Goal: Transaction & Acquisition: Purchase product/service

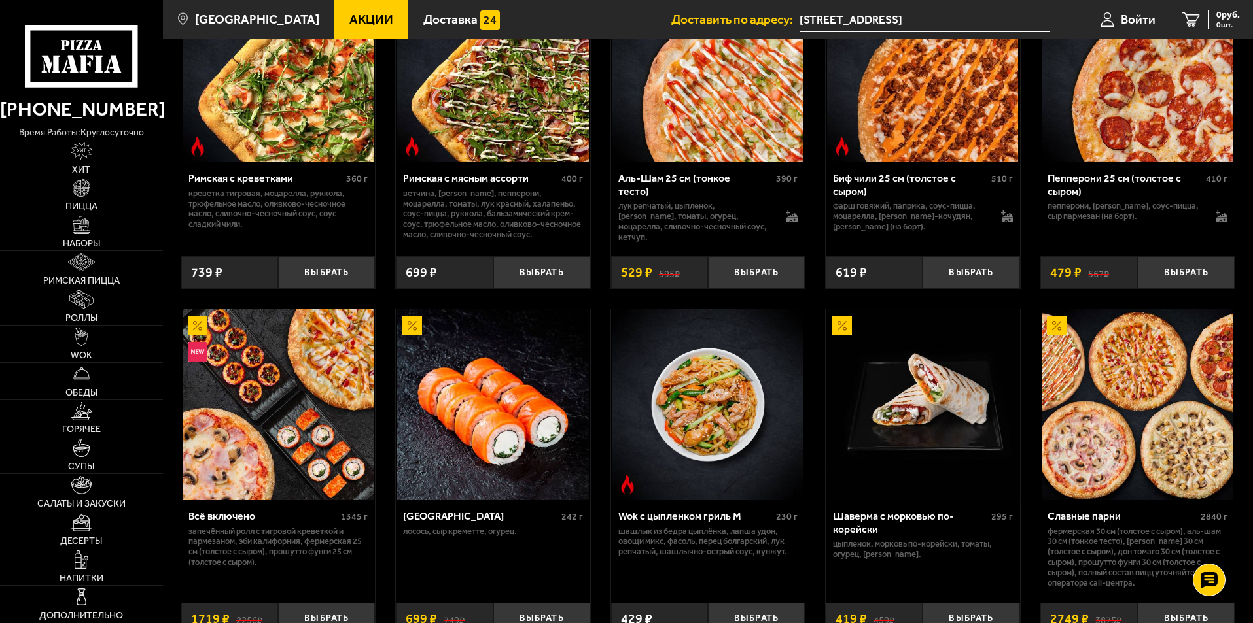
scroll to position [392, 0]
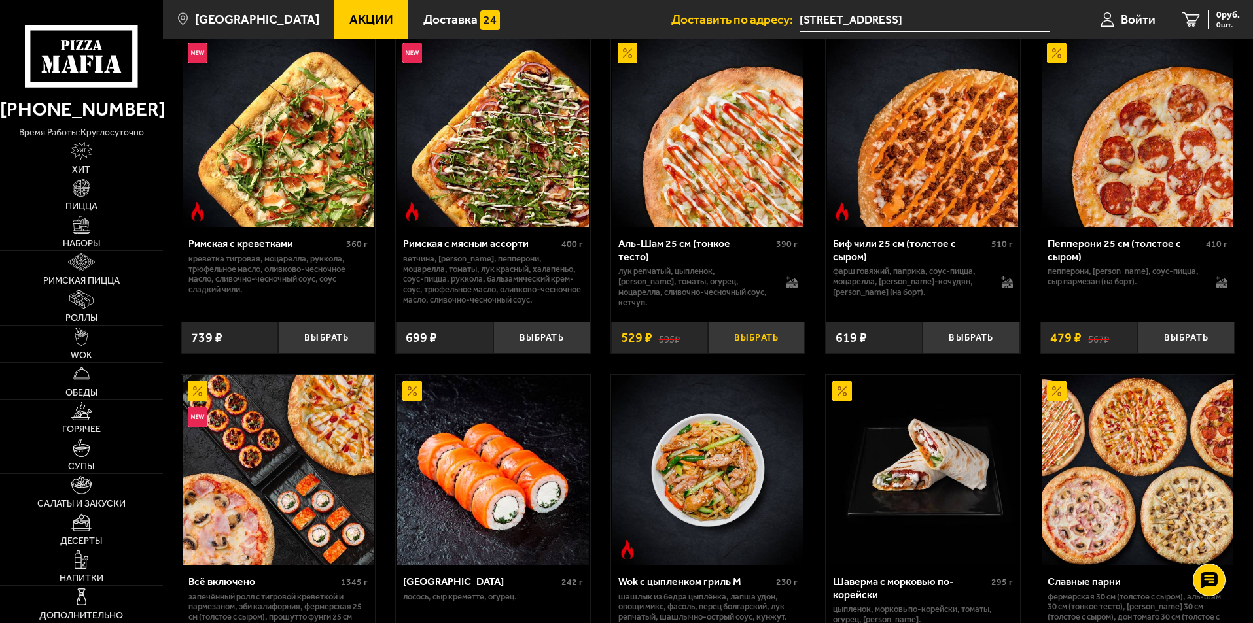
click at [735, 341] on button "Выбрать" at bounding box center [756, 338] width 97 height 32
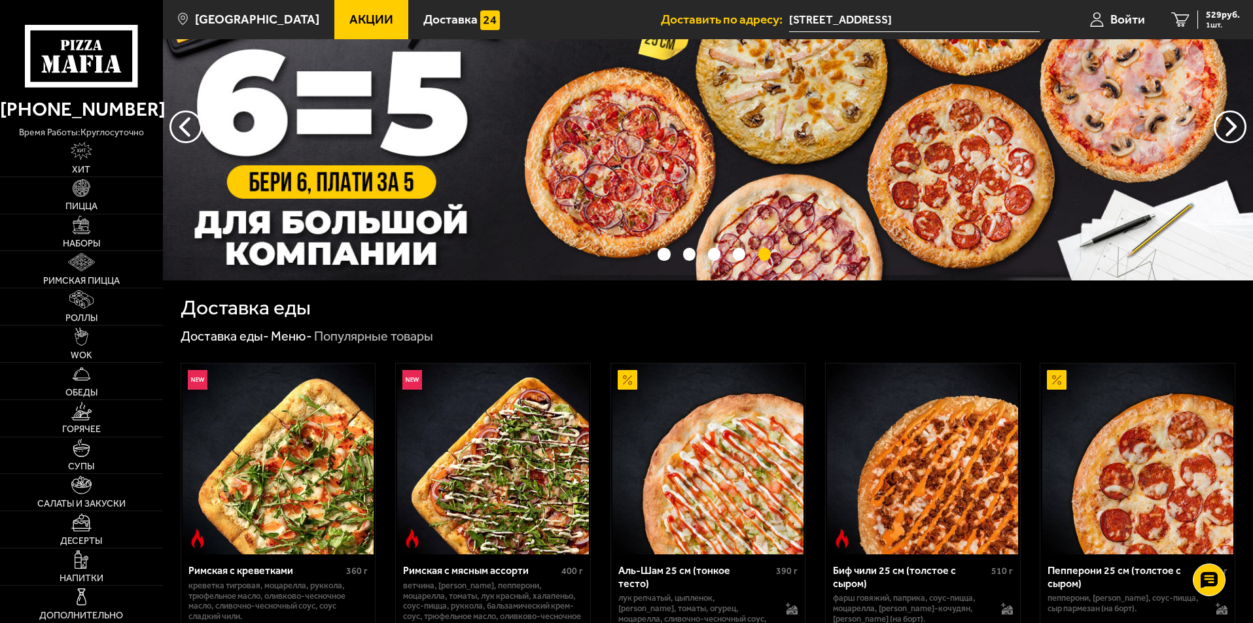
scroll to position [0, 0]
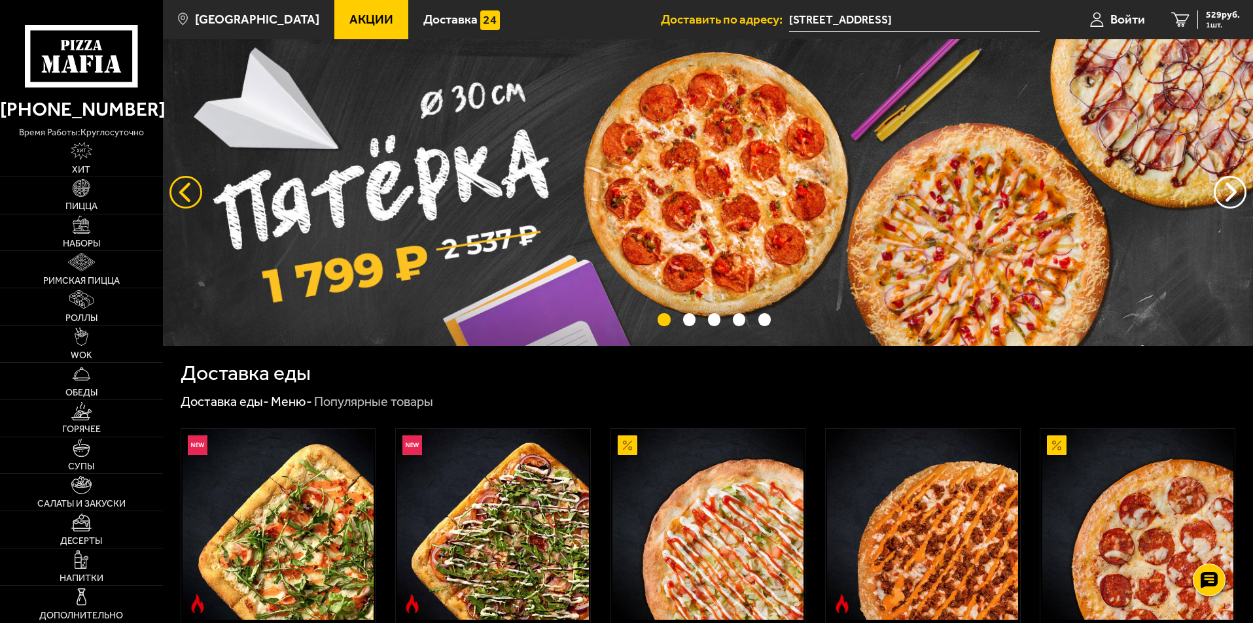
click at [186, 196] on button "следующий" at bounding box center [185, 192] width 33 height 33
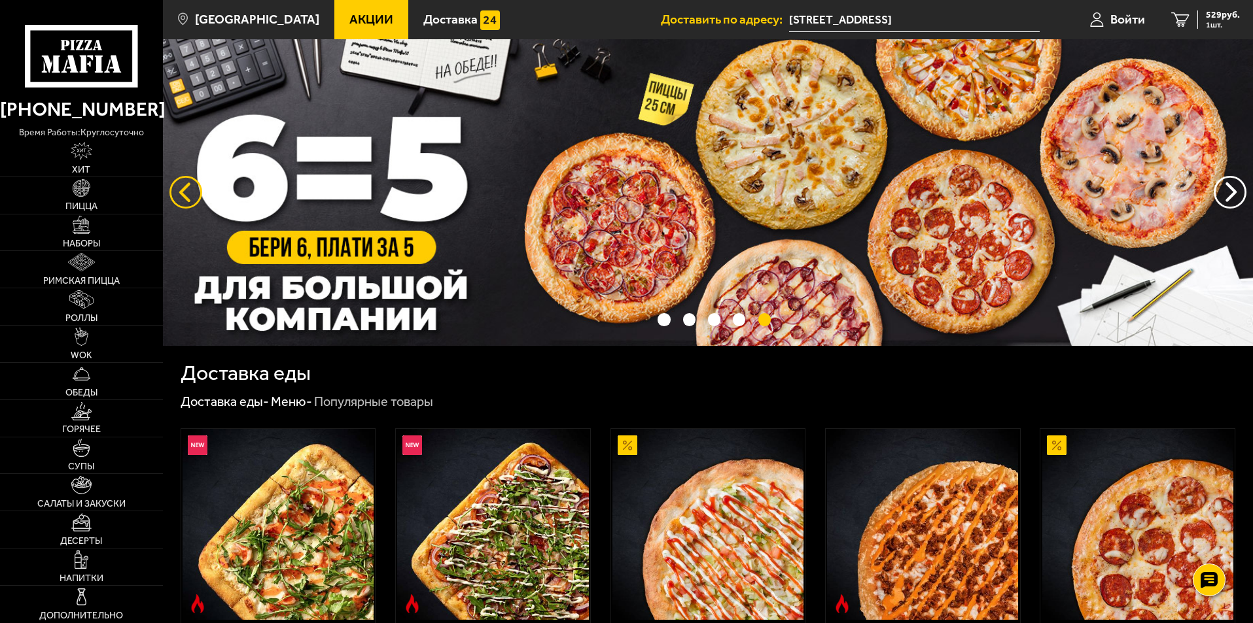
click at [186, 196] on button "следующий" at bounding box center [185, 192] width 33 height 33
click at [1228, 196] on button "предыдущий" at bounding box center [1229, 192] width 33 height 33
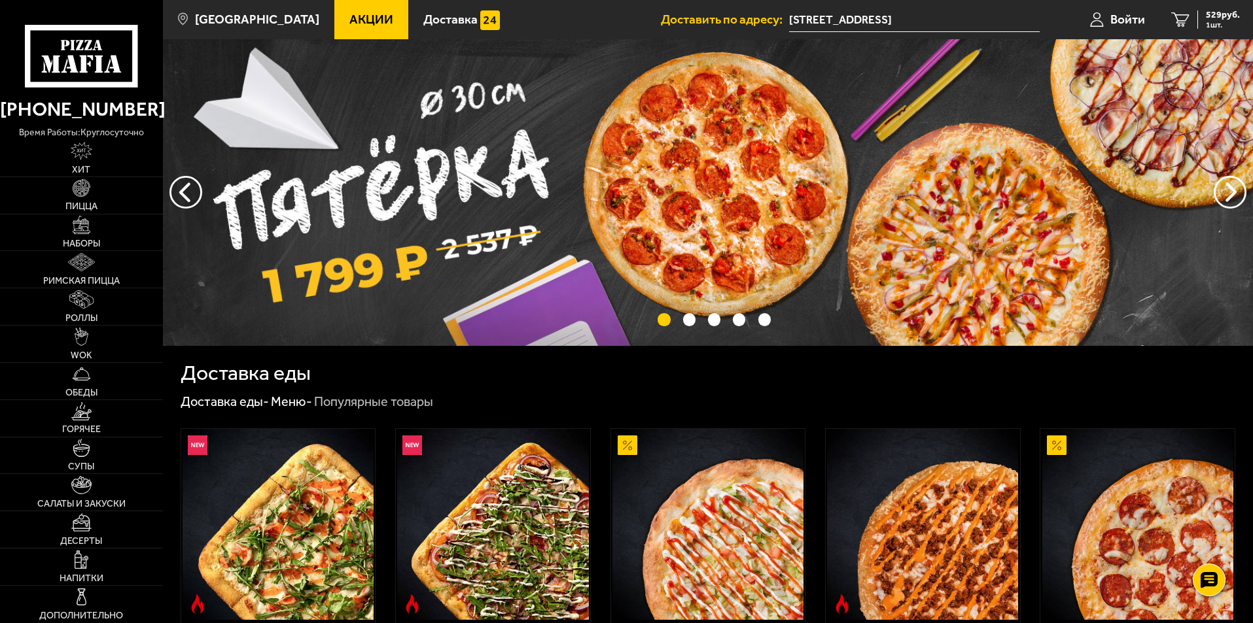
click at [497, 176] on img at bounding box center [708, 192] width 1090 height 307
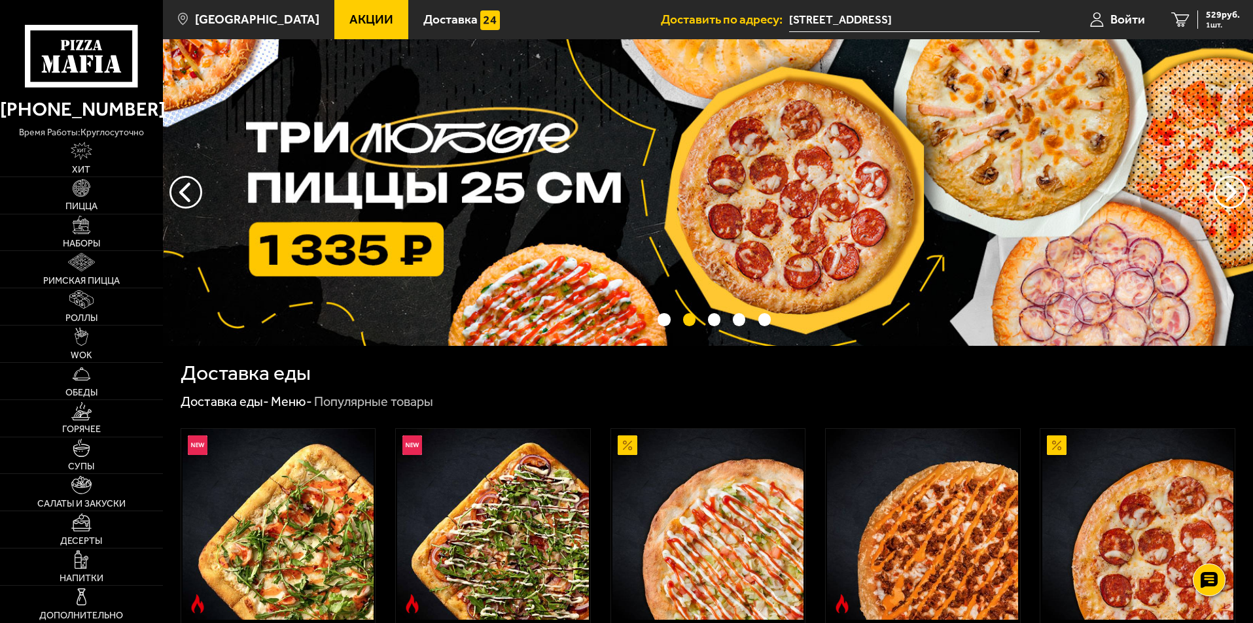
click at [723, 188] on img at bounding box center [708, 192] width 1090 height 307
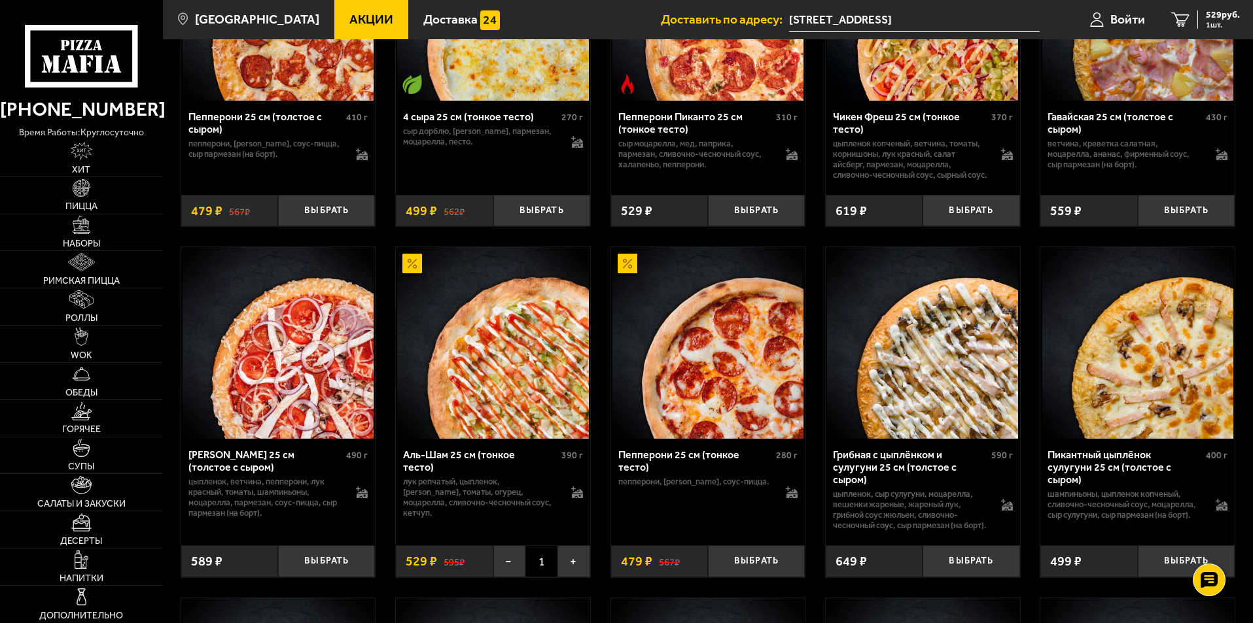
scroll to position [1112, 0]
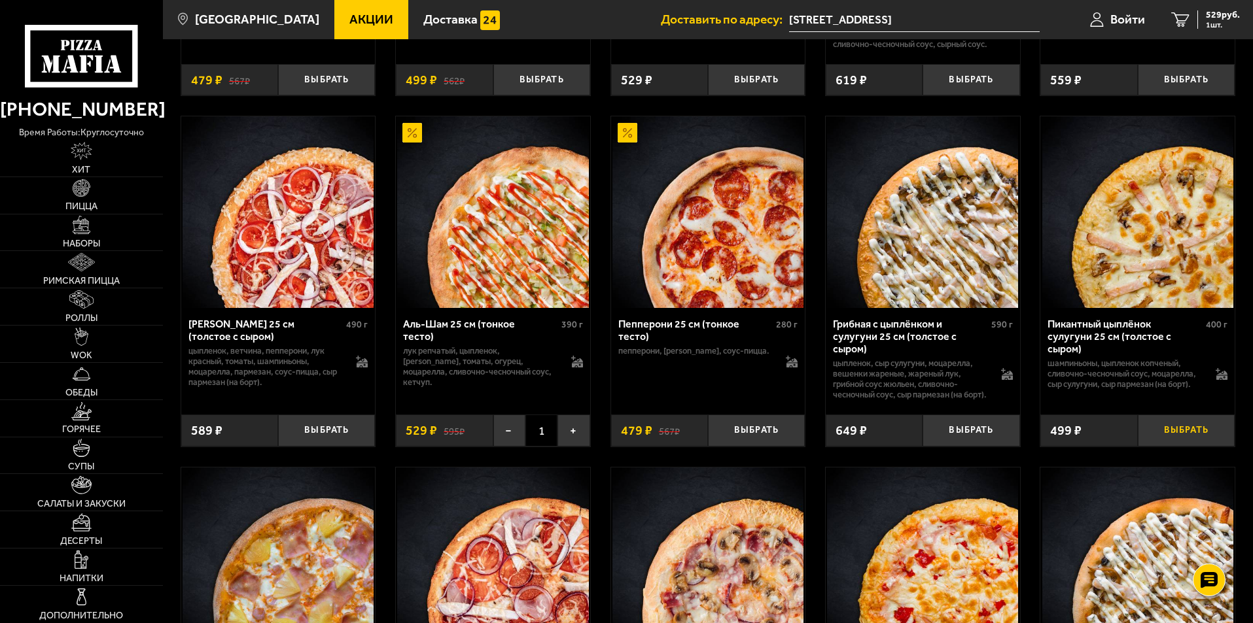
click at [1177, 447] on button "Выбрать" at bounding box center [1186, 431] width 97 height 32
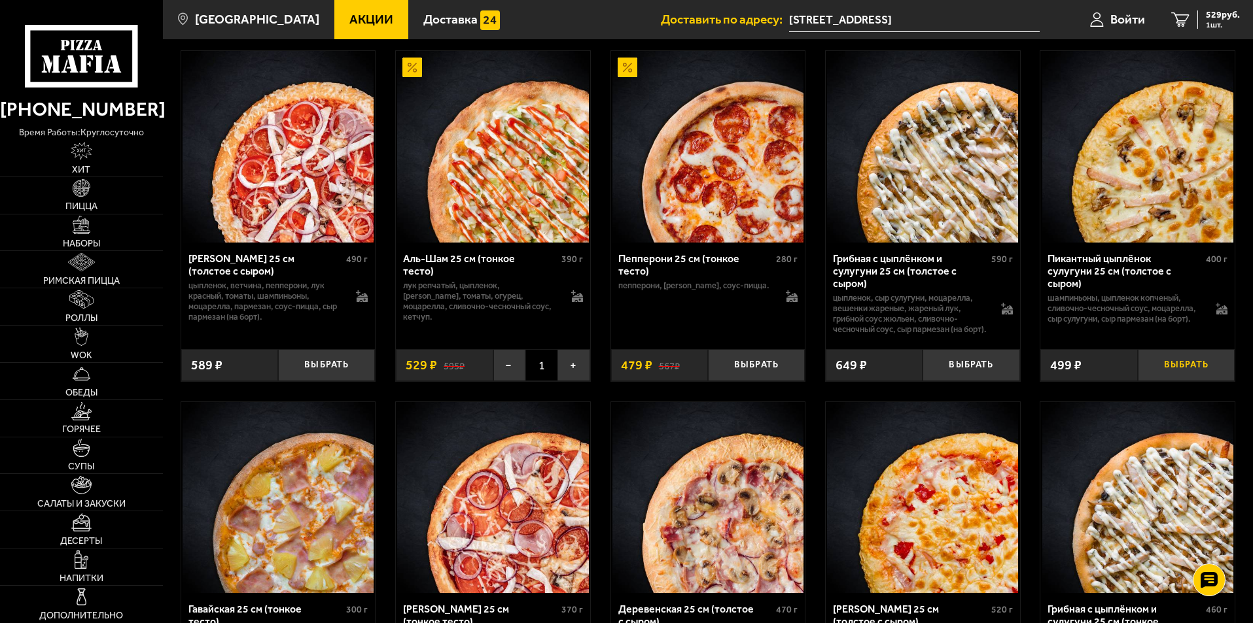
click at [1201, 381] on button "Выбрать" at bounding box center [1186, 365] width 97 height 32
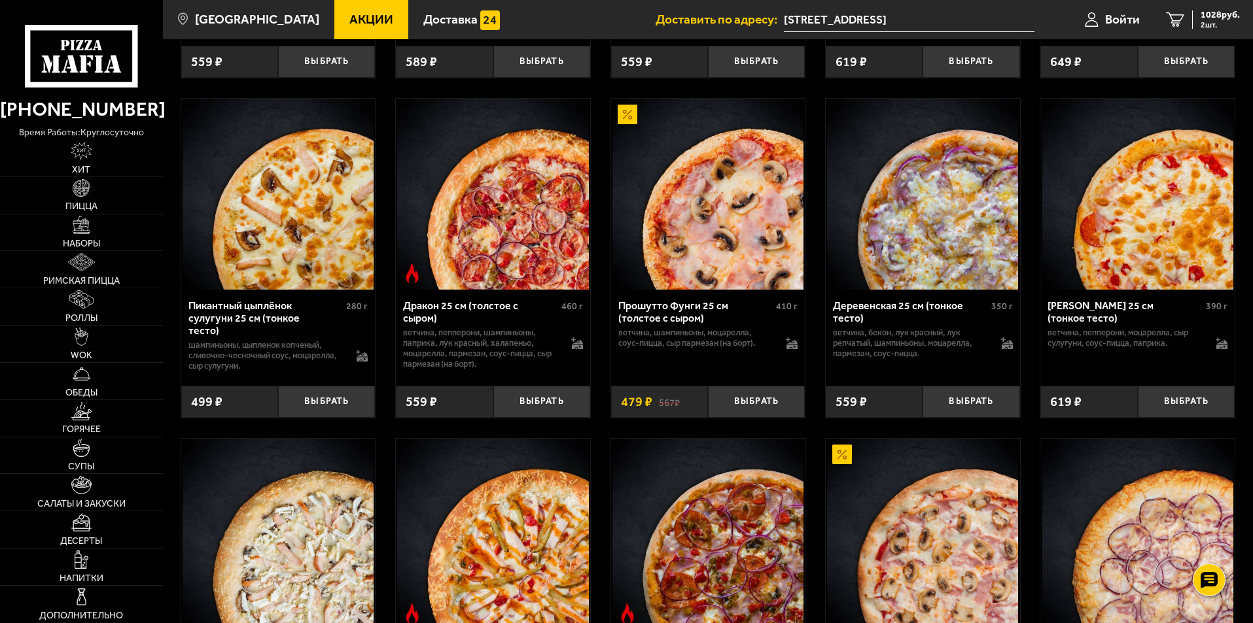
scroll to position [1766, 0]
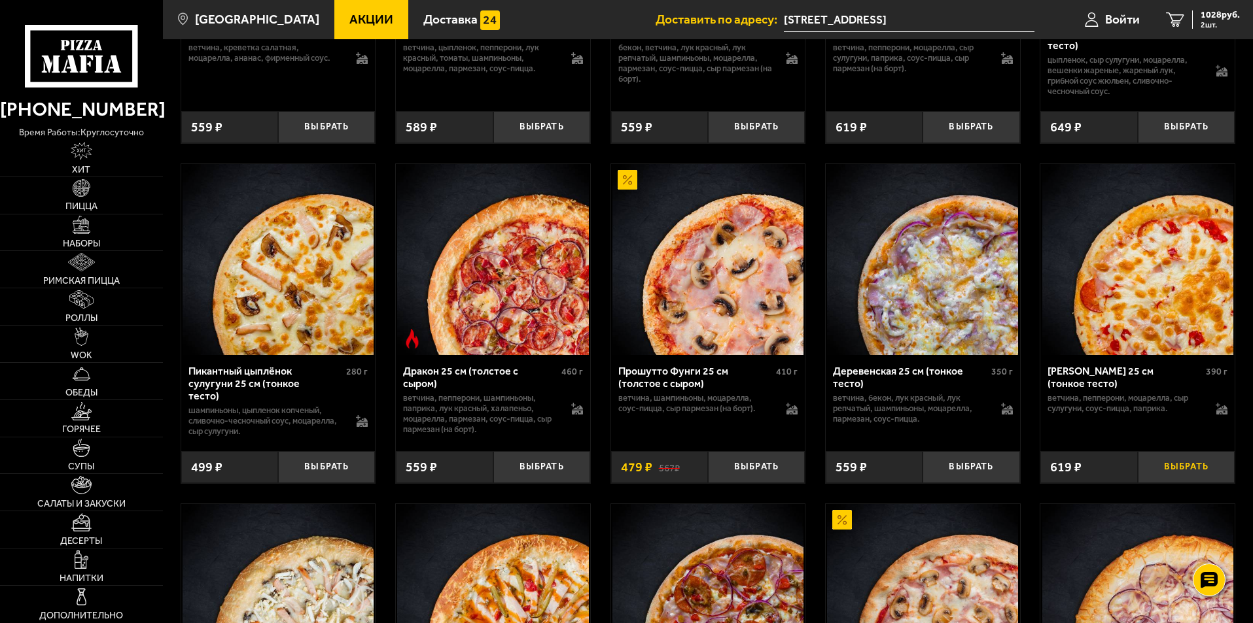
click at [1168, 483] on button "Выбрать" at bounding box center [1186, 467] width 97 height 32
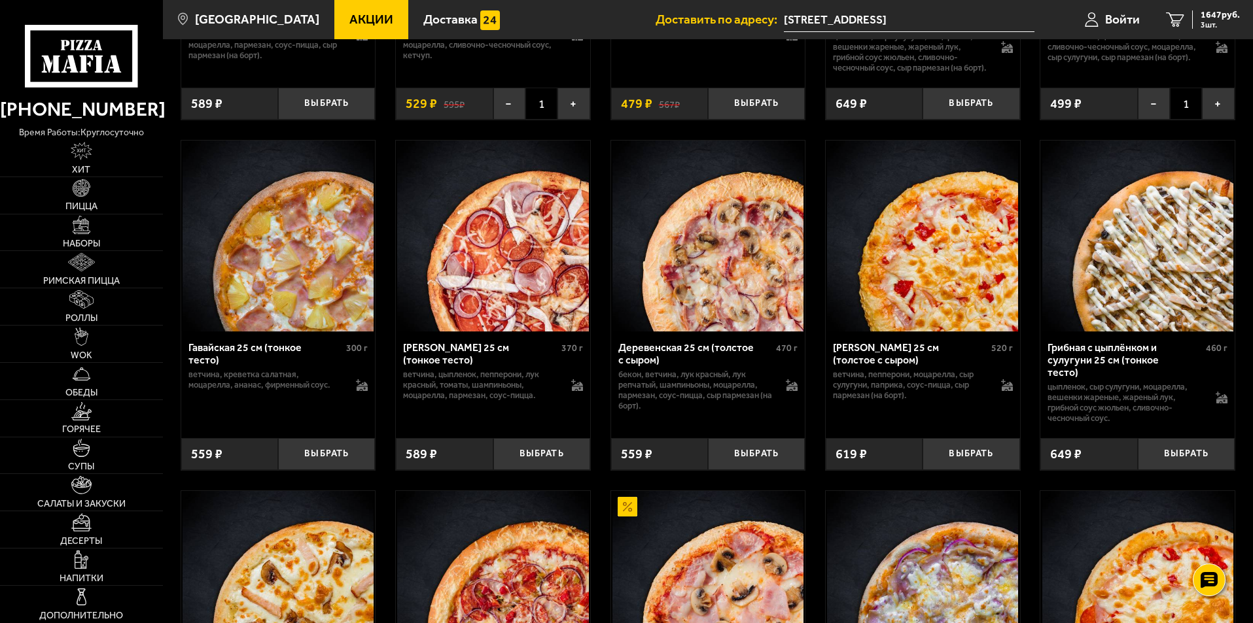
scroll to position [1177, 0]
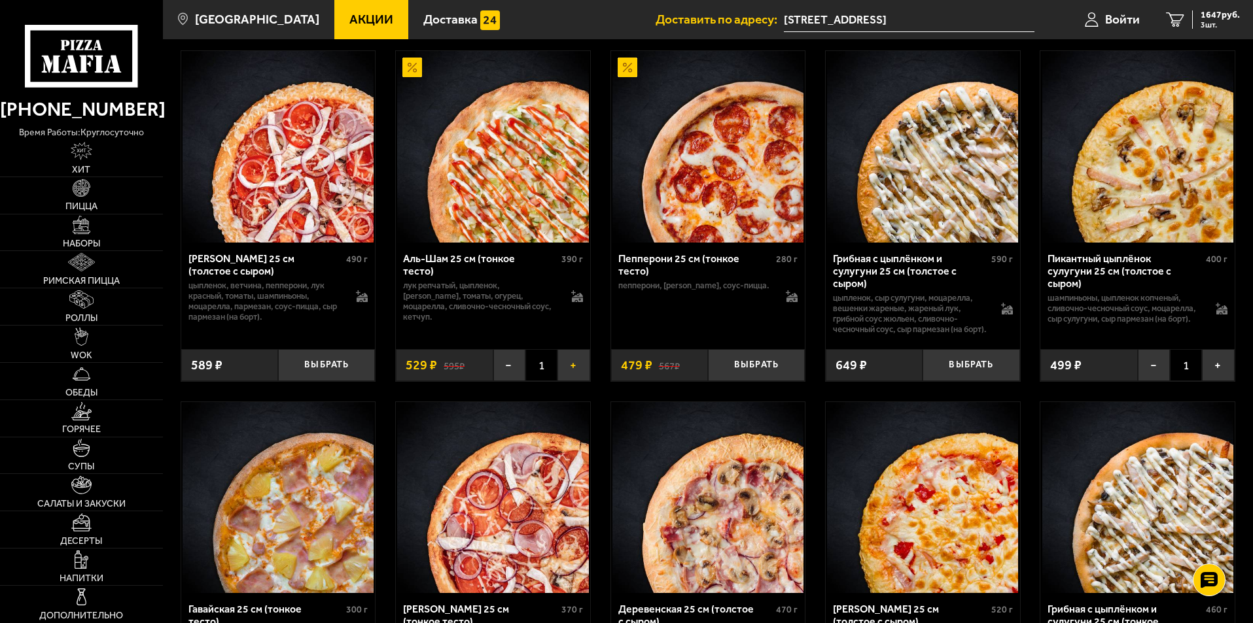
click at [578, 381] on button "+" at bounding box center [573, 365] width 32 height 32
click at [764, 381] on button "Выбрать" at bounding box center [756, 365] width 97 height 32
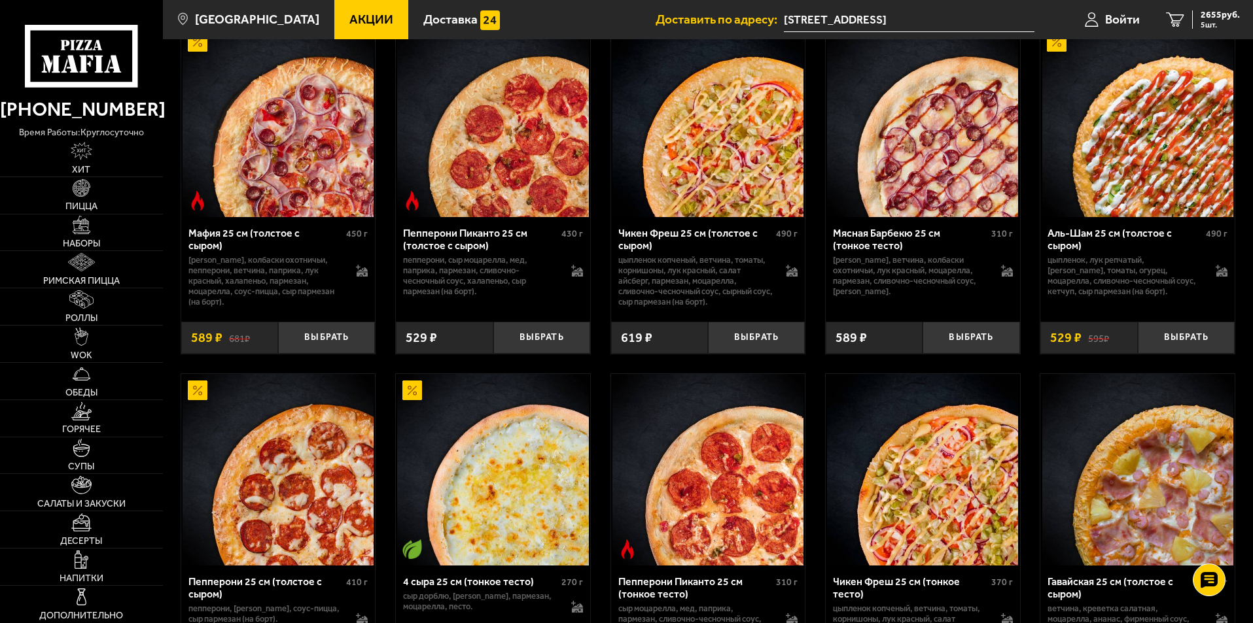
scroll to position [0, 0]
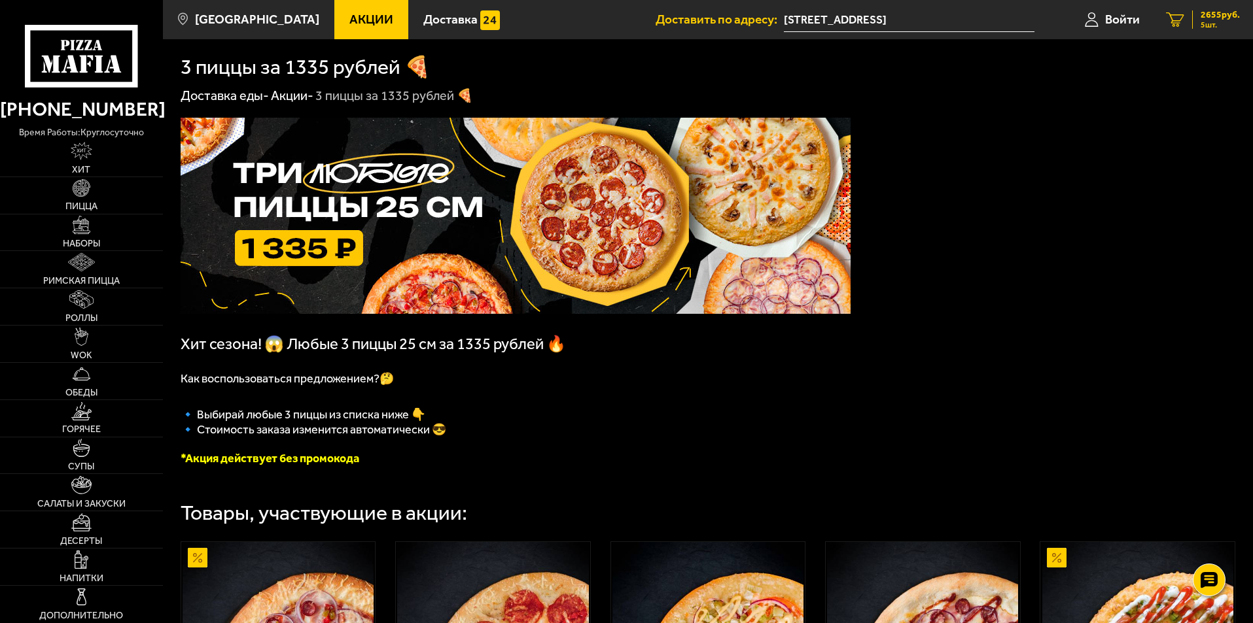
click at [1215, 18] on span "2655 руб." at bounding box center [1219, 14] width 39 height 9
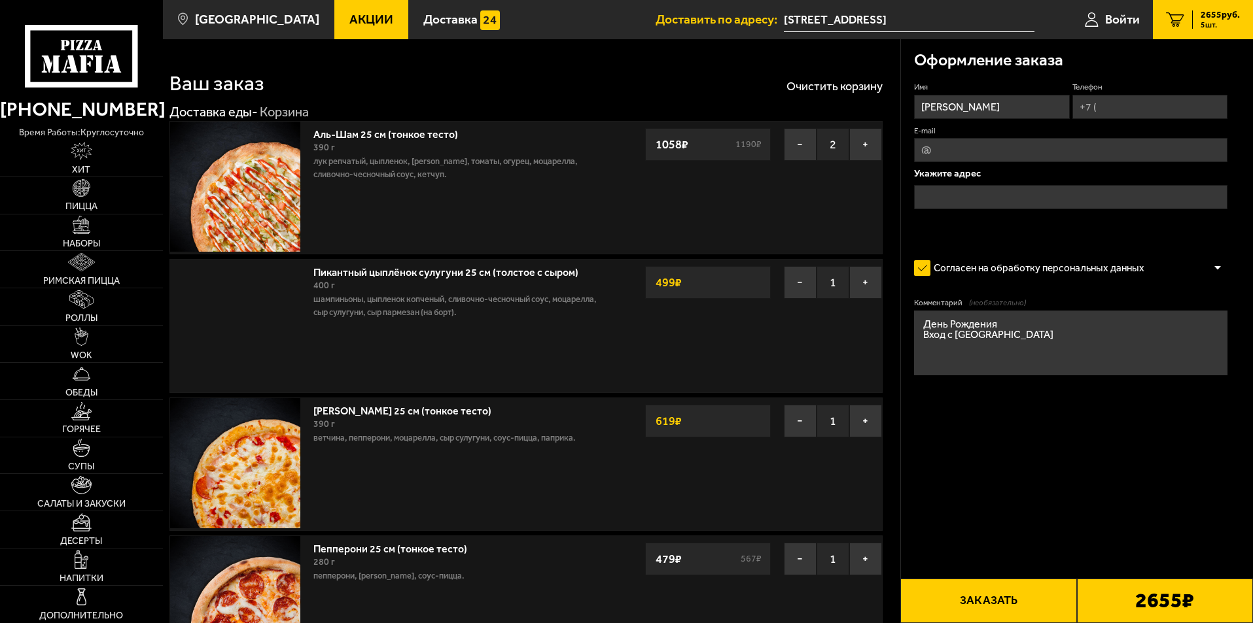
type input "[STREET_ADDRESS]"
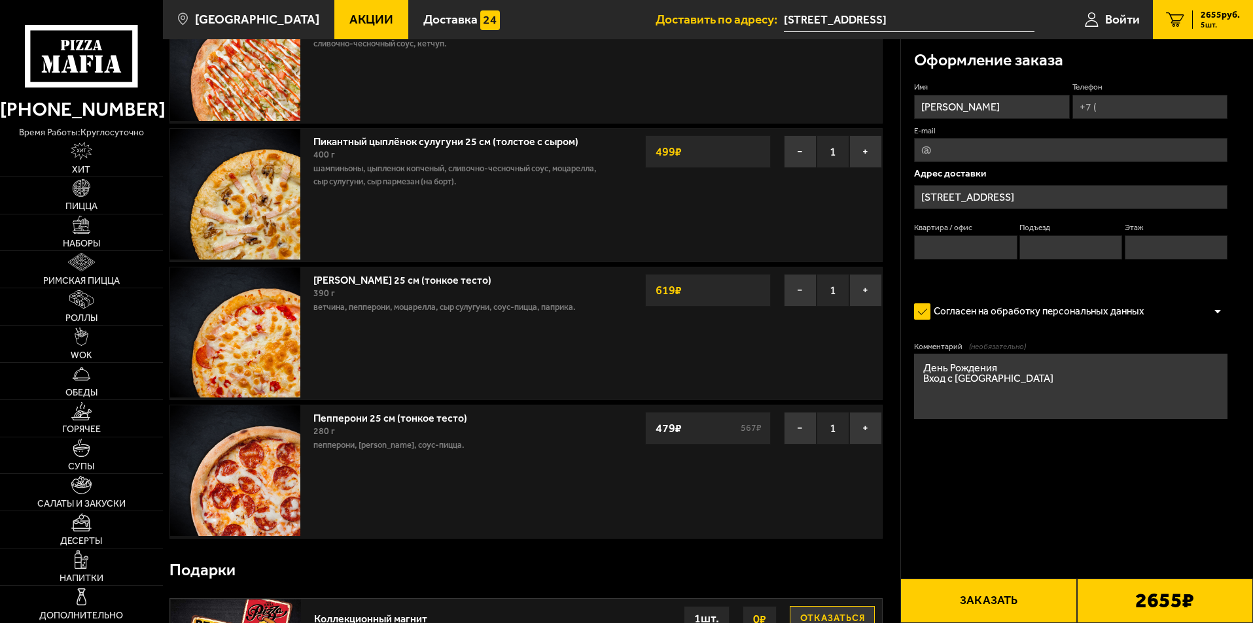
scroll to position [65, 0]
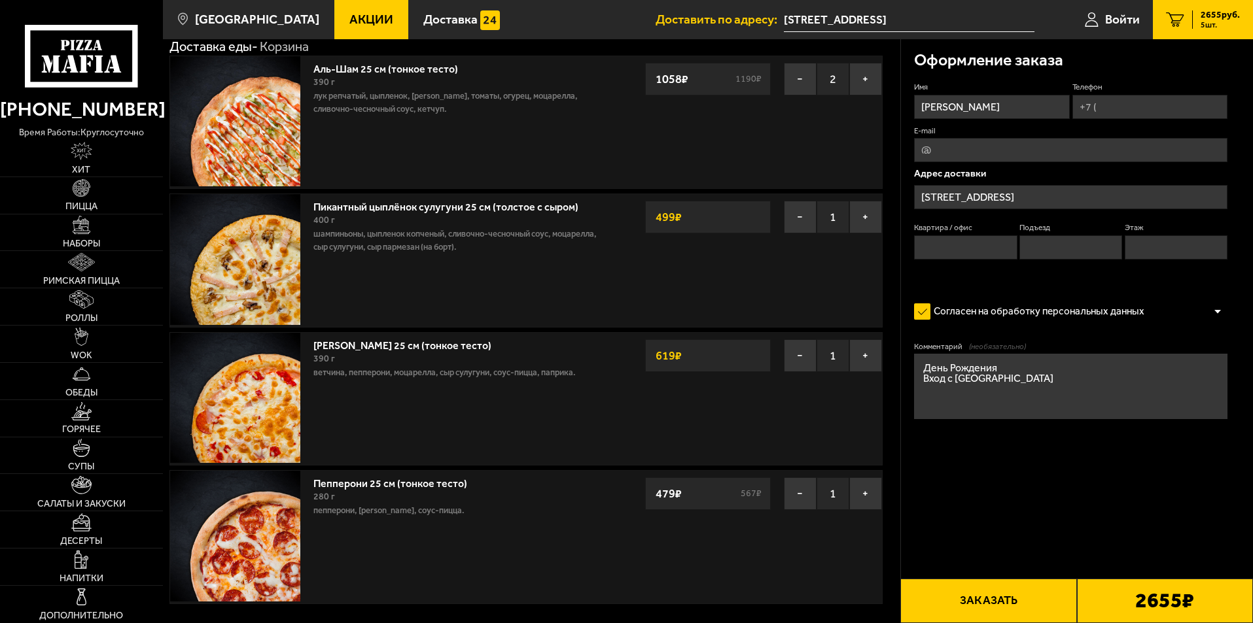
click at [1109, 99] on input "Телефон" at bounding box center [1149, 107] width 155 height 24
type input "[PHONE_NUMBER]"
click at [1032, 150] on input "E-mail" at bounding box center [1070, 150] width 313 height 24
click at [1180, 105] on input "[PHONE_NUMBER]" at bounding box center [1149, 107] width 155 height 24
click at [981, 243] on input "Квартира / офис" at bounding box center [965, 247] width 103 height 24
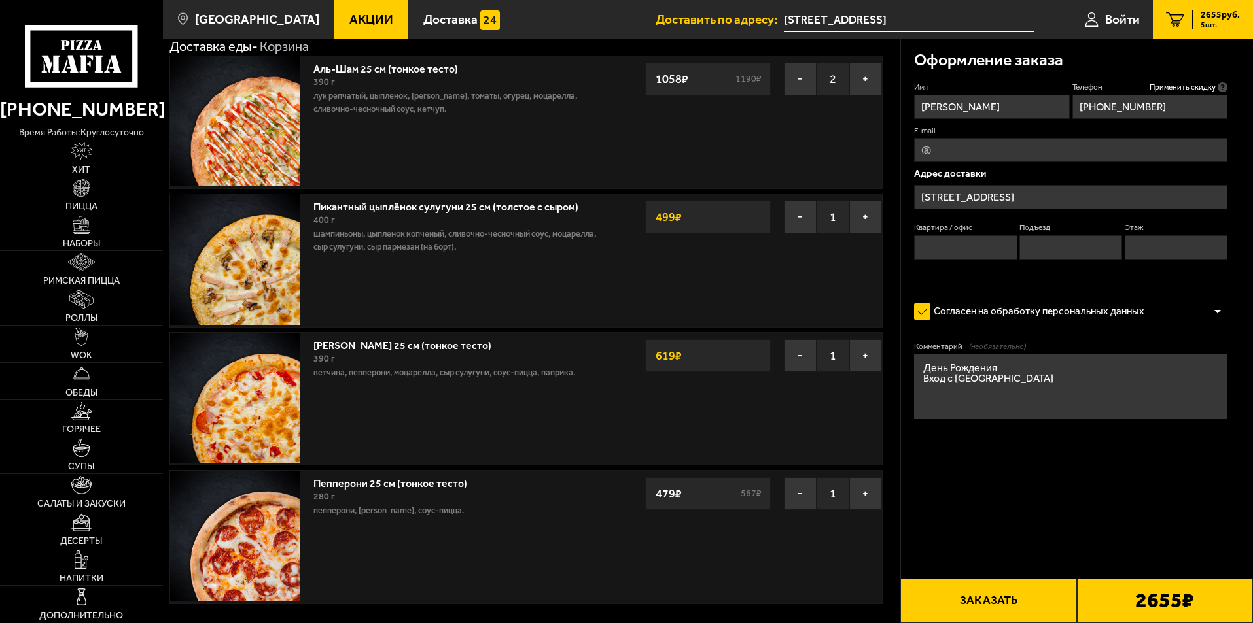
type input "403"
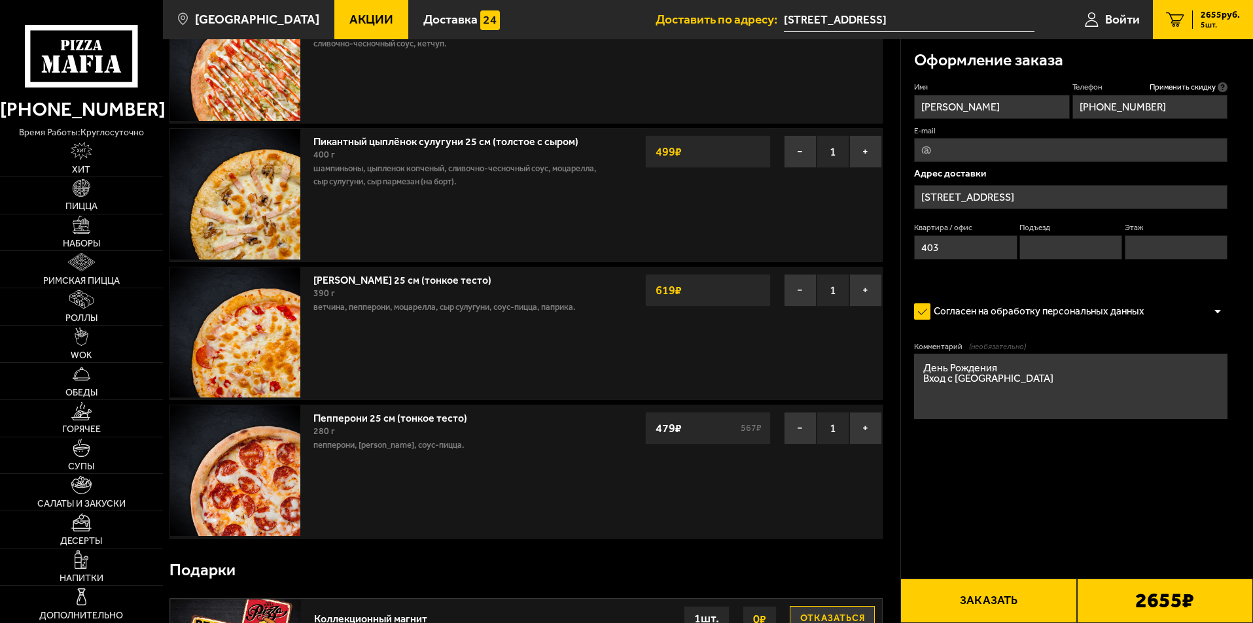
scroll to position [0, 0]
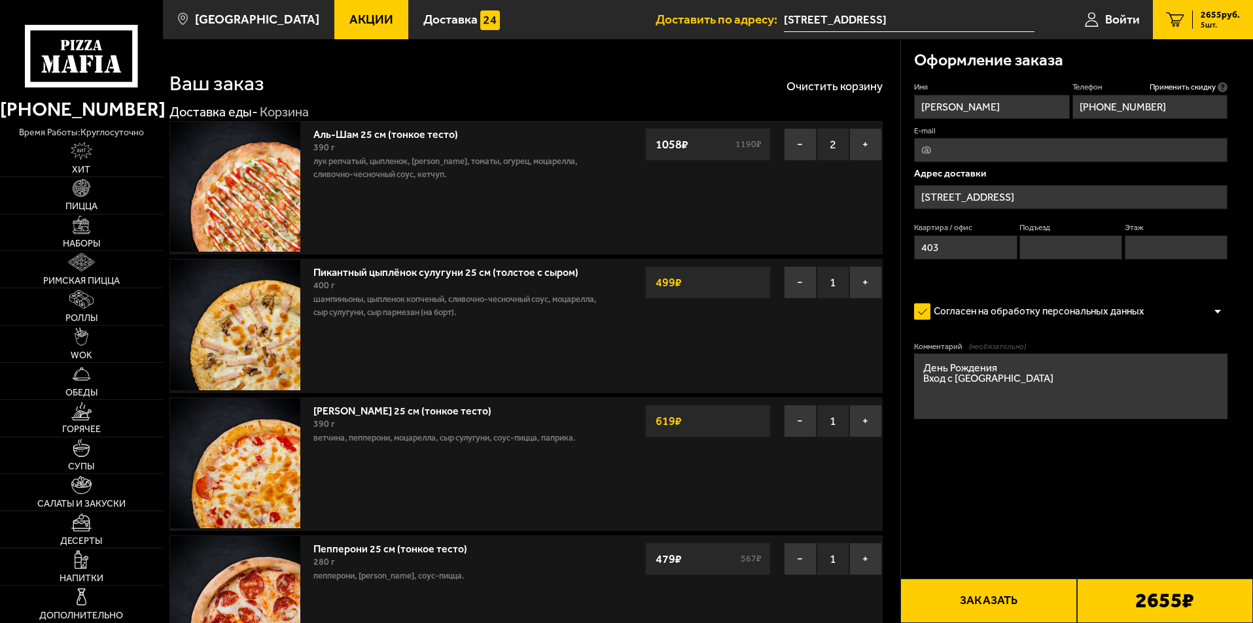
click at [999, 108] on input "[PERSON_NAME]" at bounding box center [991, 107] width 155 height 24
drag, startPoint x: 996, startPoint y: 108, endPoint x: 873, endPoint y: 108, distance: 123.0
click at [873, 108] on section "Ваш заказ Очистить корзину Доставка еды - Корзина Аль-Шам 25 см (тонкое тесто) …" at bounding box center [708, 532] width 1090 height 986
type input "Надежда"
click at [1189, 106] on input "[PHONE_NUMBER]" at bounding box center [1149, 107] width 155 height 24
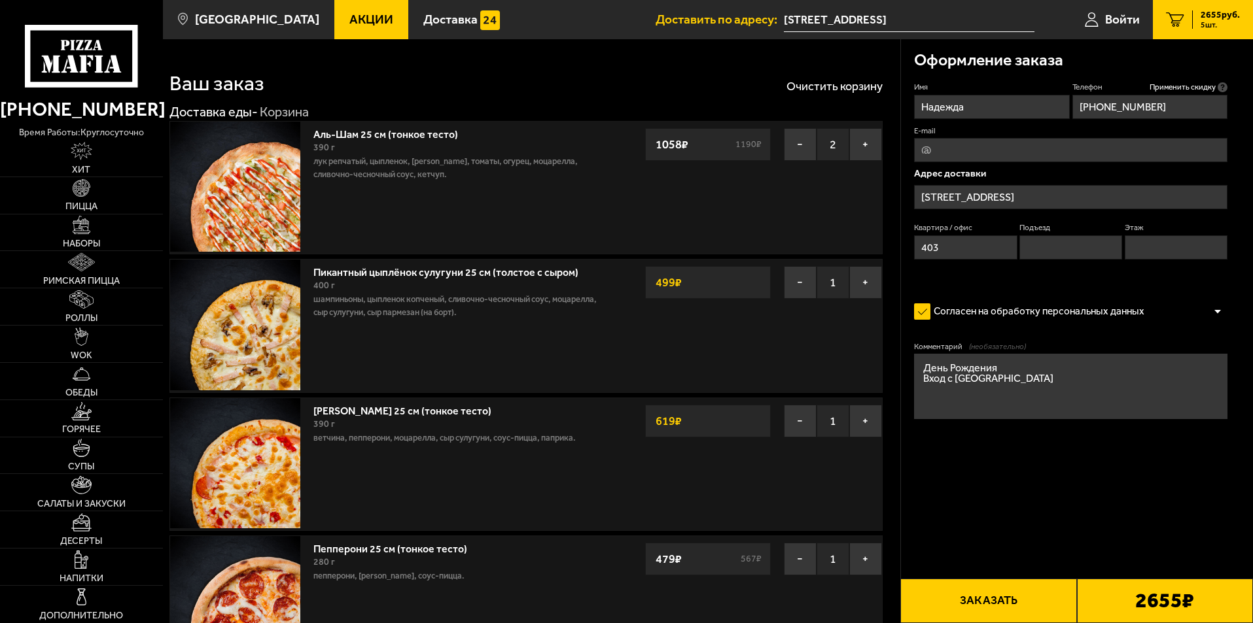
drag, startPoint x: 1191, startPoint y: 105, endPoint x: 1061, endPoint y: 107, distance: 130.2
click at [1061, 107] on div "Имя Надежда Телефон Применить скидку Вы будете зарегистрированы автоматически. …" at bounding box center [1070, 182] width 313 height 201
type input "[PHONE_NUMBER]"
click at [1017, 148] on input "E-mail" at bounding box center [1070, 150] width 313 height 24
click at [952, 201] on input "[STREET_ADDRESS]" at bounding box center [1070, 197] width 313 height 24
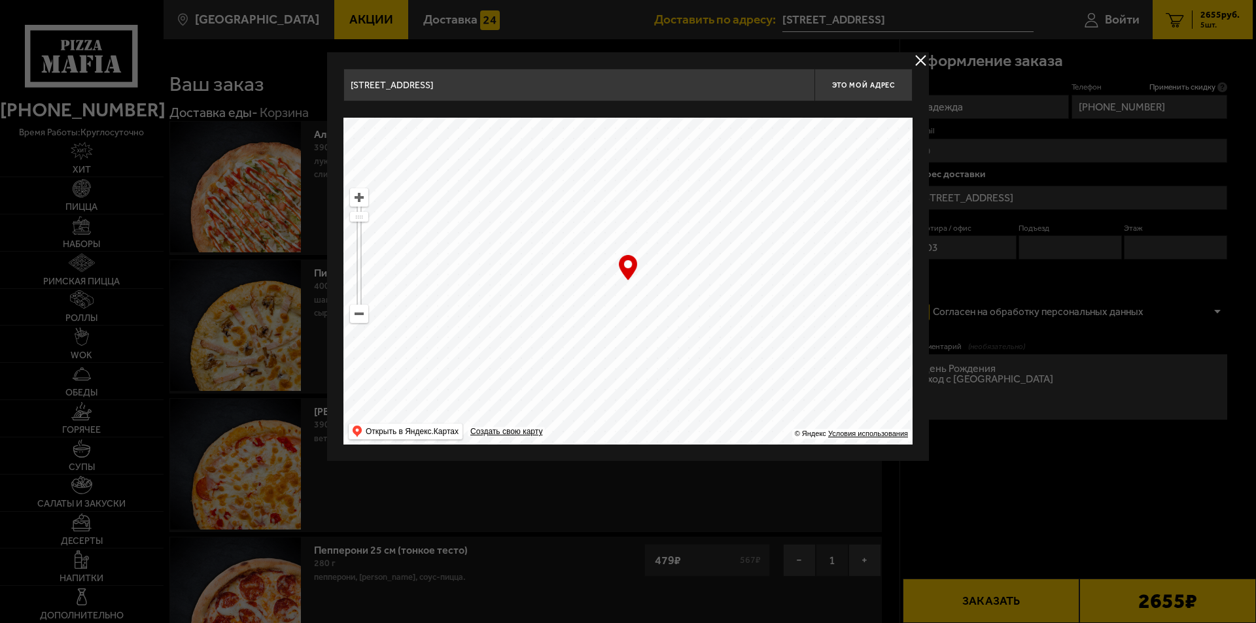
click at [919, 53] on button "delivery type" at bounding box center [920, 60] width 16 height 16
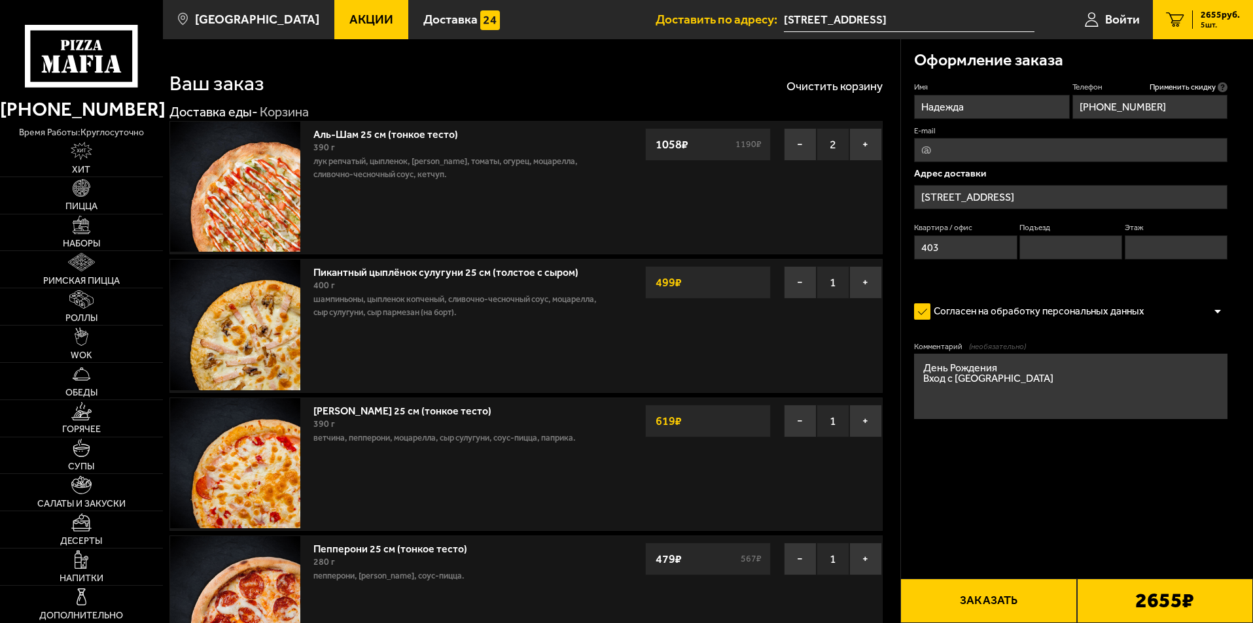
click at [1059, 490] on form "Имя Надежда Телефон Применить скидку Вы будете зарегистрированы автоматически. …" at bounding box center [1070, 289] width 313 height 415
click at [1168, 243] on input "Этаж" at bounding box center [1175, 247] width 103 height 24
type input "4"
click at [1110, 489] on form "Имя Надежда Телефон Применить скидку Вы будете зарегистрированы автоматически. …" at bounding box center [1070, 289] width 313 height 415
click at [998, 602] on button "Заказать" at bounding box center [988, 601] width 176 height 44
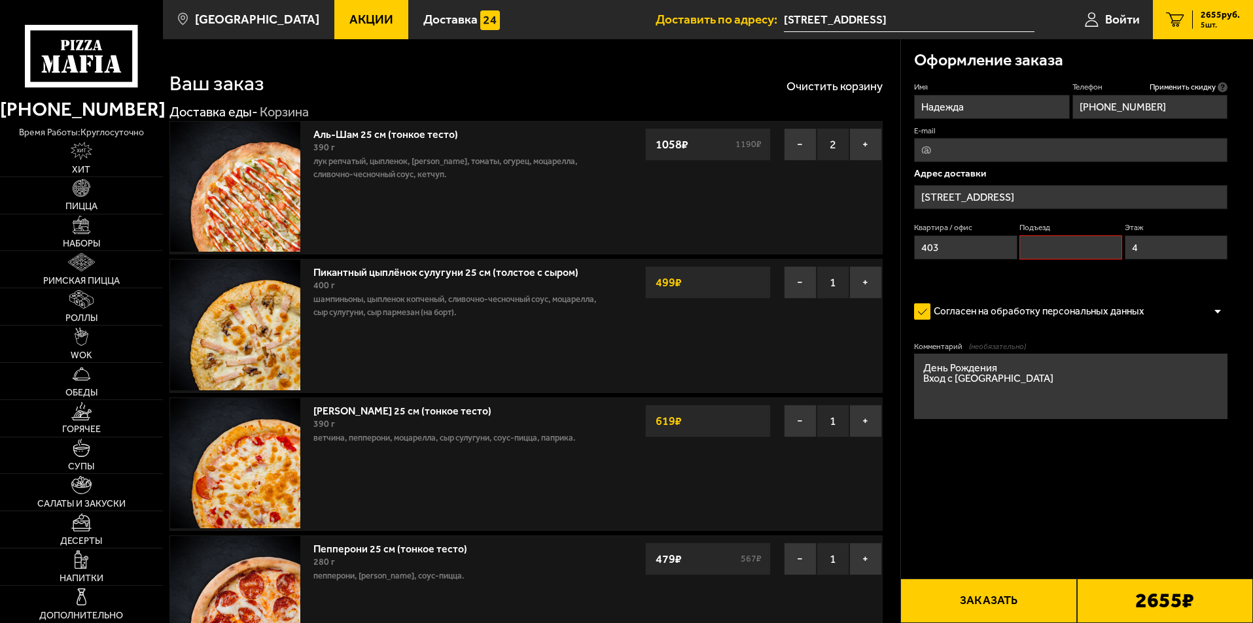
click at [973, 604] on button "Заказать" at bounding box center [988, 601] width 176 height 44
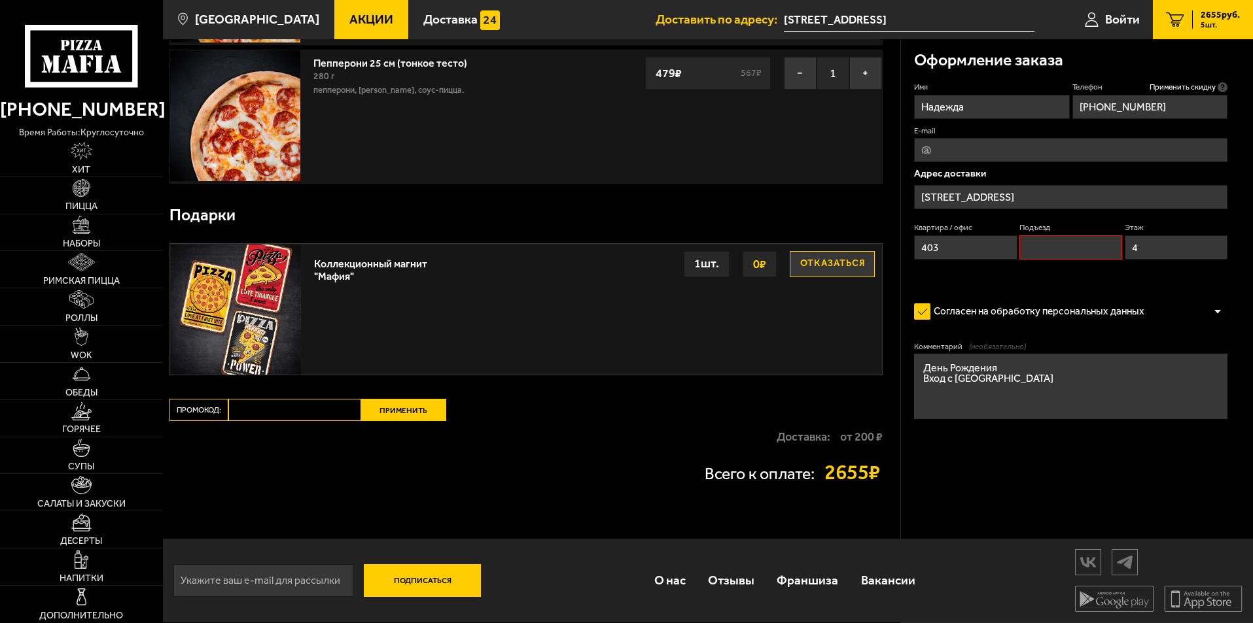
scroll to position [292, 0]
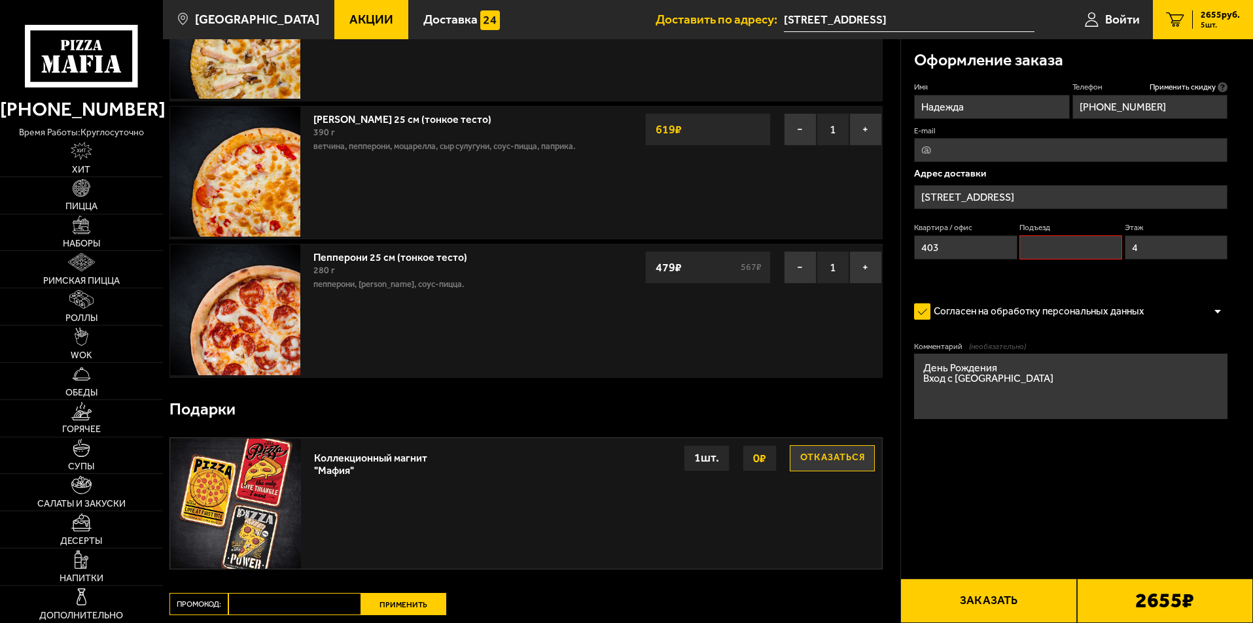
click at [1056, 252] on input "Подъезд" at bounding box center [1070, 247] width 103 height 24
type input "нет"
click at [999, 596] on button "Заказать" at bounding box center [988, 601] width 176 height 44
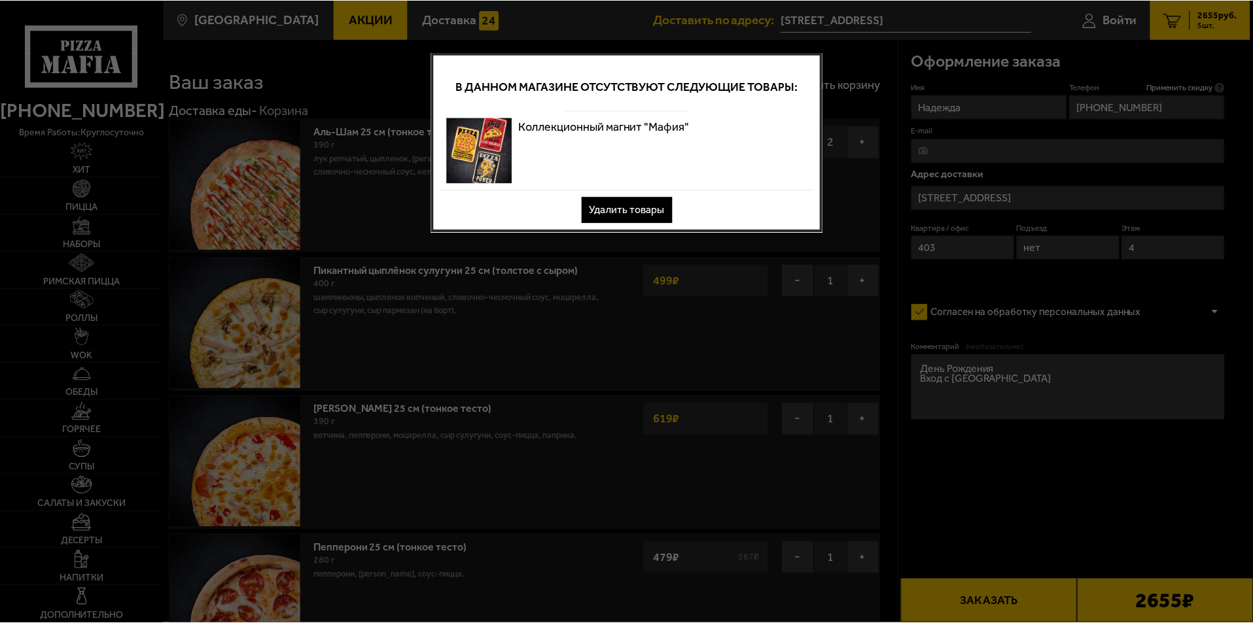
scroll to position [0, 0]
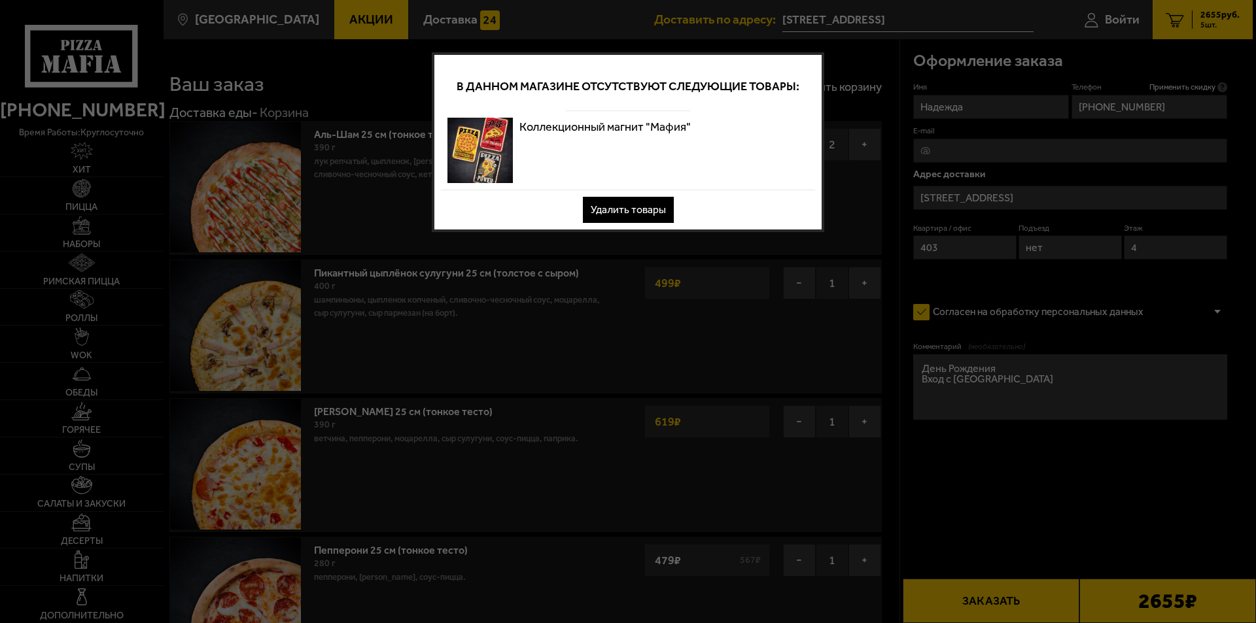
click at [628, 210] on button "Удалить товары" at bounding box center [628, 210] width 91 height 26
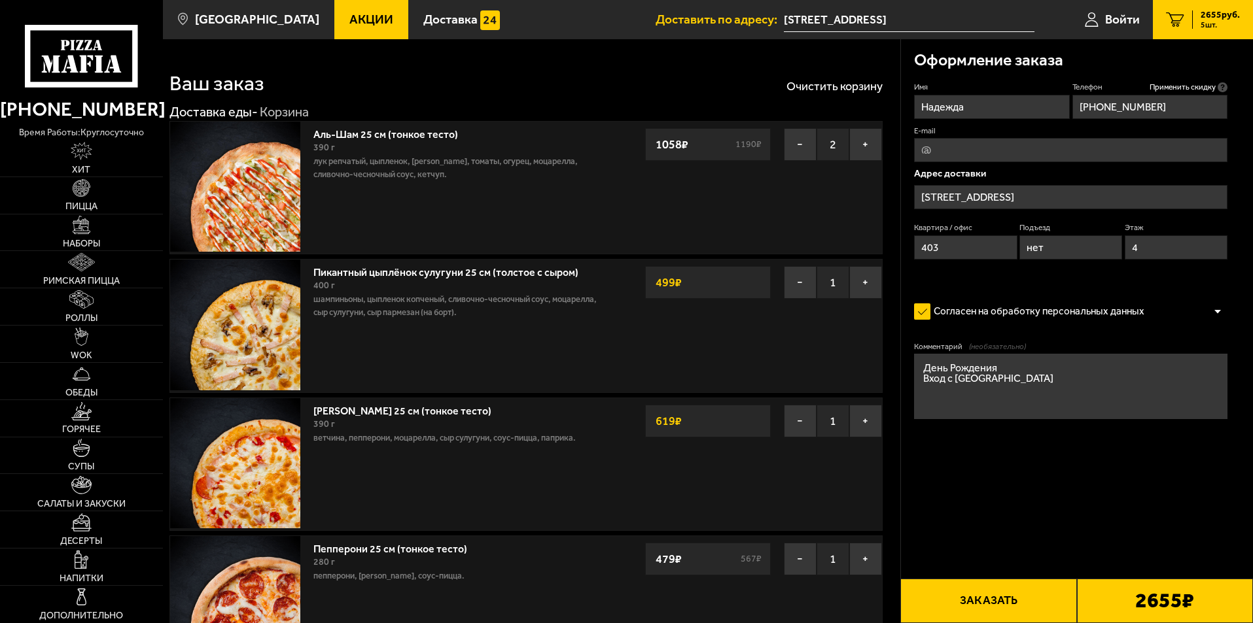
click at [982, 600] on button "Заказать" at bounding box center [988, 601] width 176 height 44
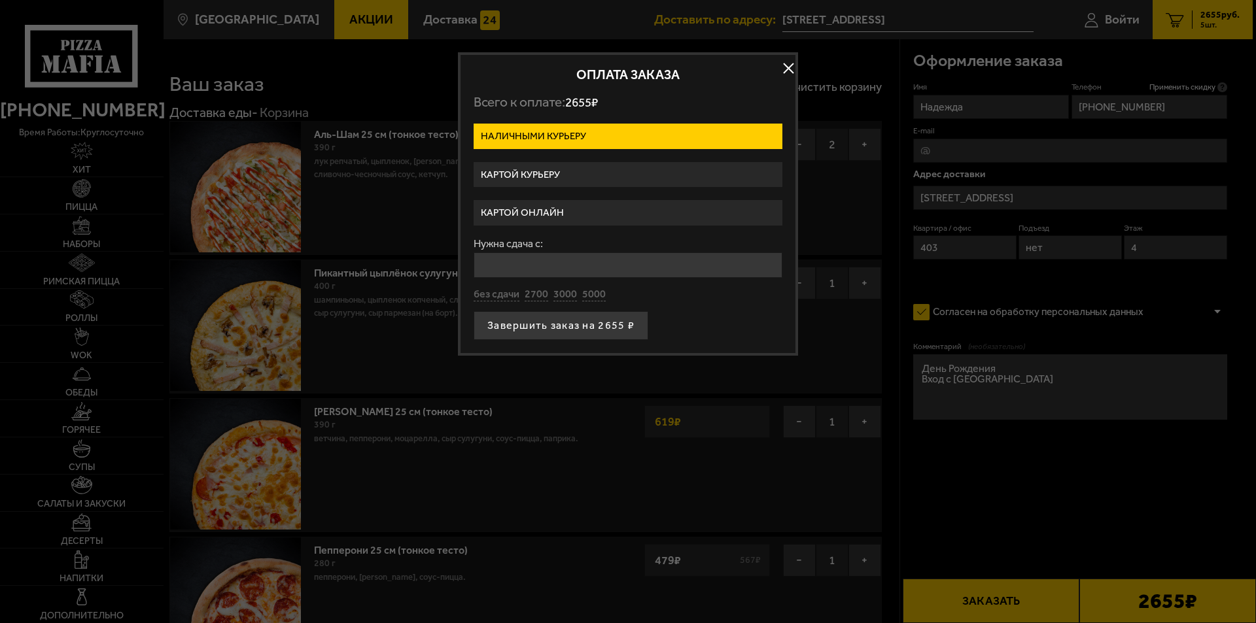
click at [521, 179] on label "Картой курьеру" at bounding box center [628, 175] width 309 height 26
click at [0, 0] on input "Картой курьеру" at bounding box center [0, 0] width 0 height 0
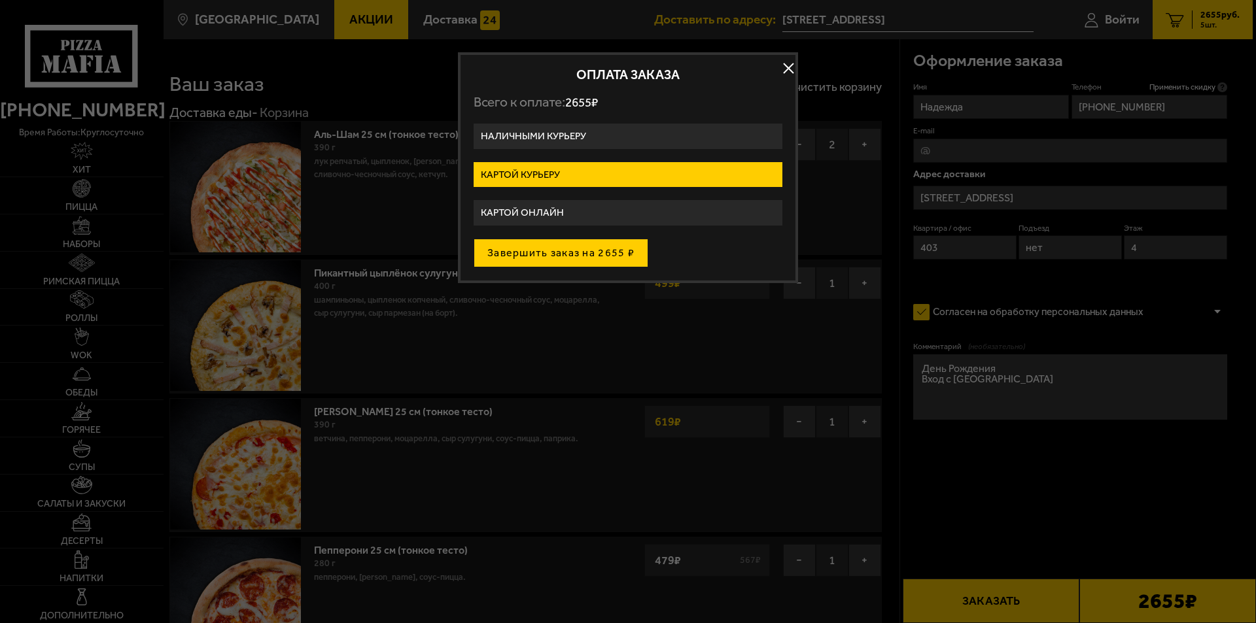
click at [536, 256] on button "Завершить заказ на 2655 ₽" at bounding box center [561, 253] width 175 height 29
